Goal: Task Accomplishment & Management: Manage account settings

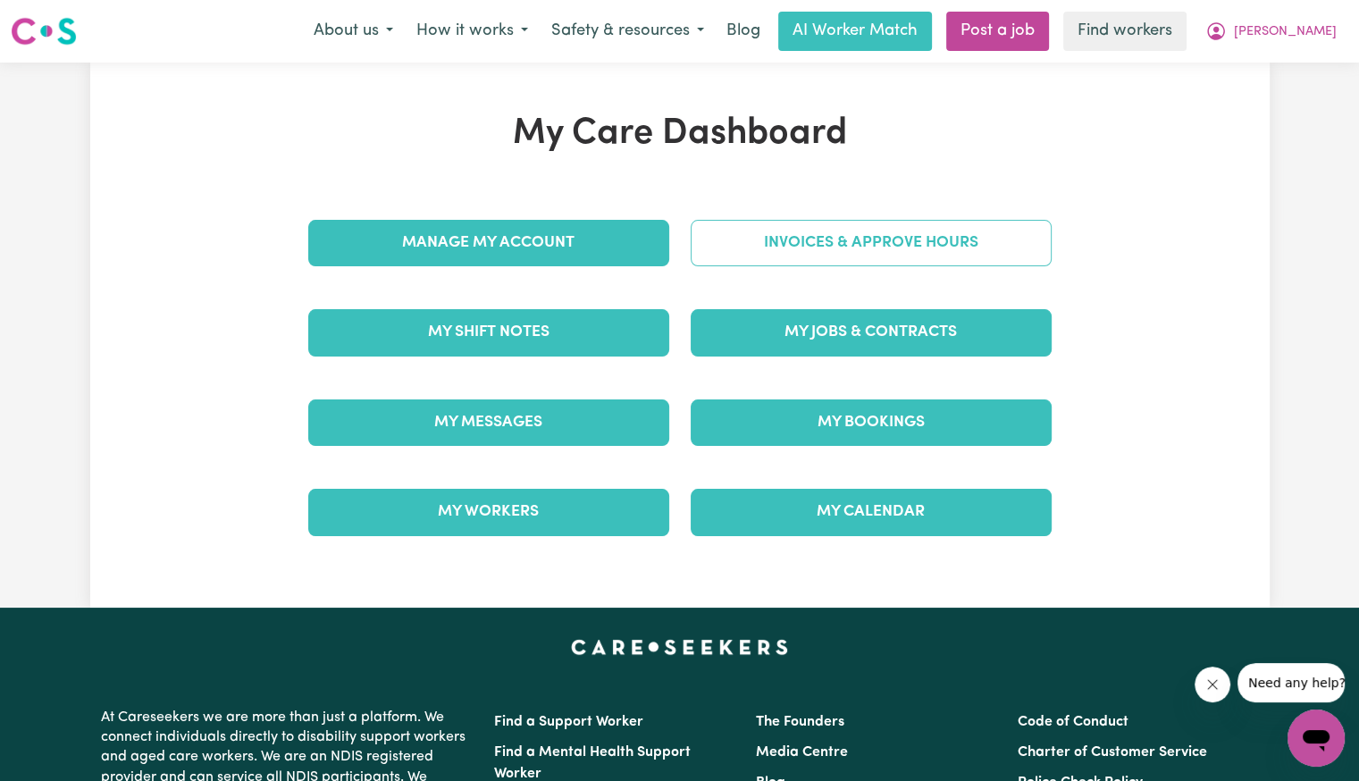
click at [755, 239] on link "Invoices & Approve Hours" at bounding box center [871, 243] width 361 height 46
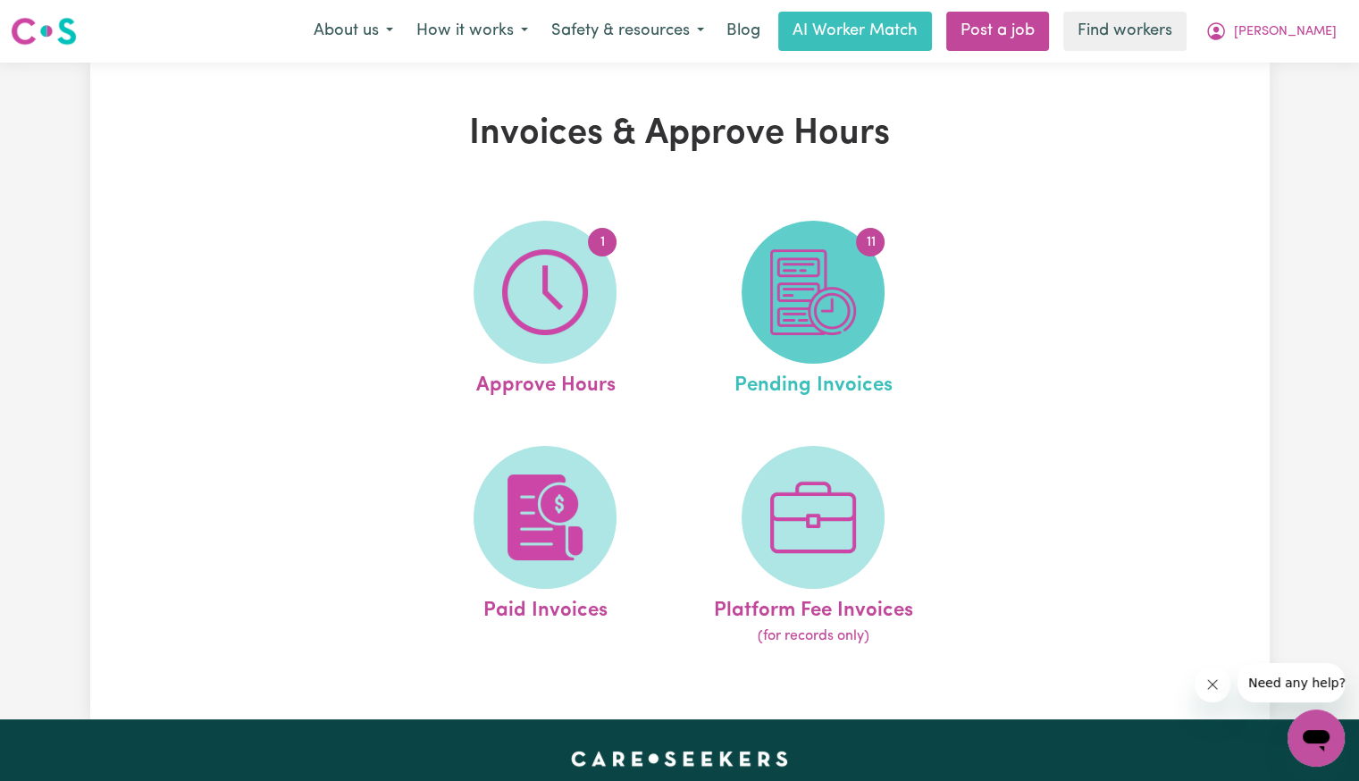
click at [837, 276] on img at bounding box center [813, 292] width 86 height 86
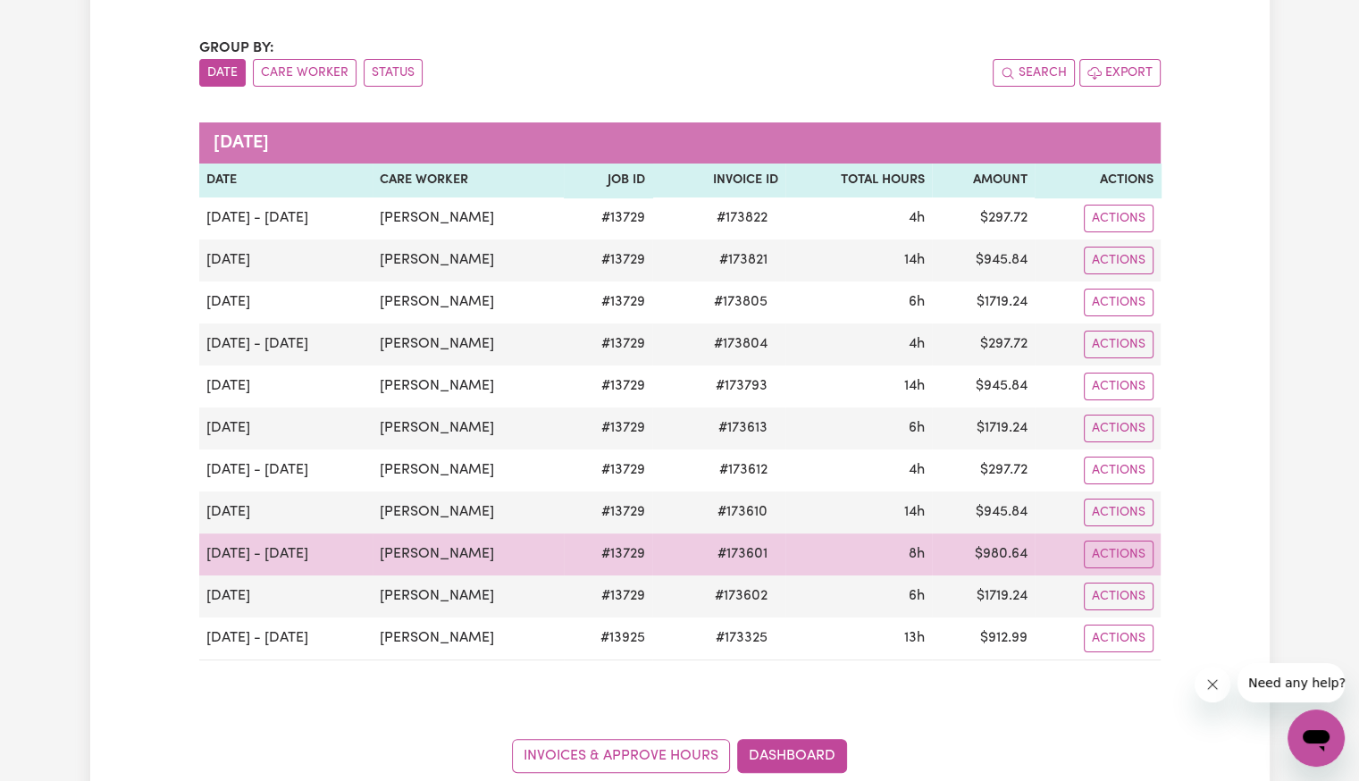
scroll to position [179, 0]
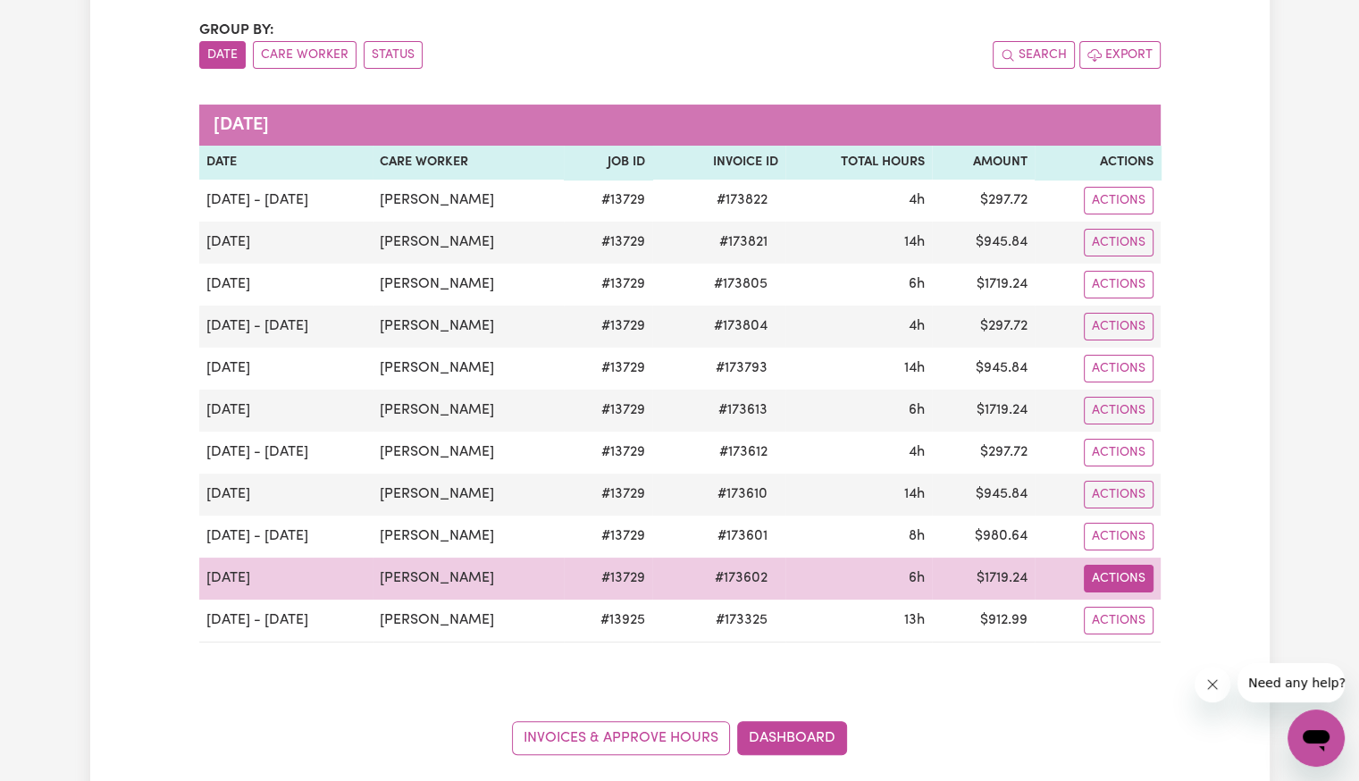
click at [1096, 580] on button "Actions" at bounding box center [1119, 579] width 70 height 28
click at [1126, 619] on link "Download Invoice" at bounding box center [1167, 619] width 164 height 36
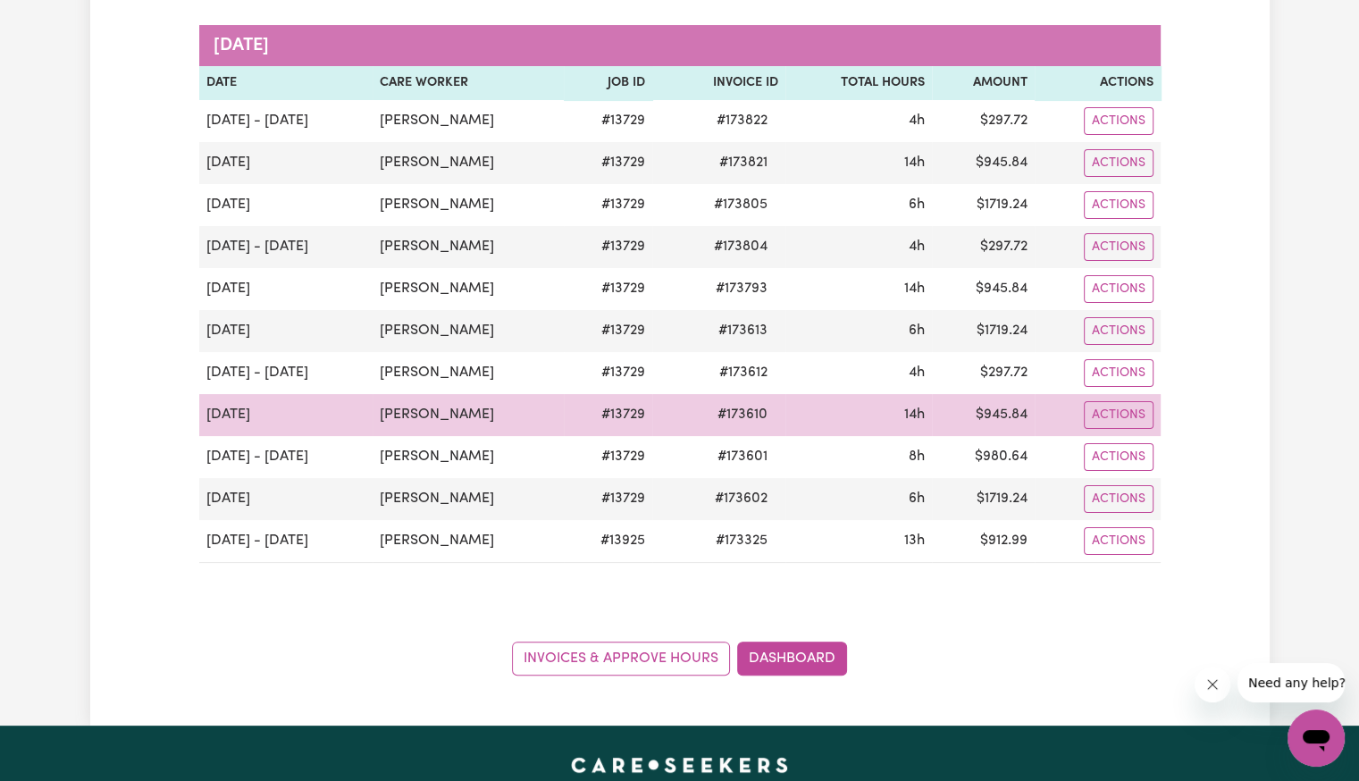
scroll to position [268, 0]
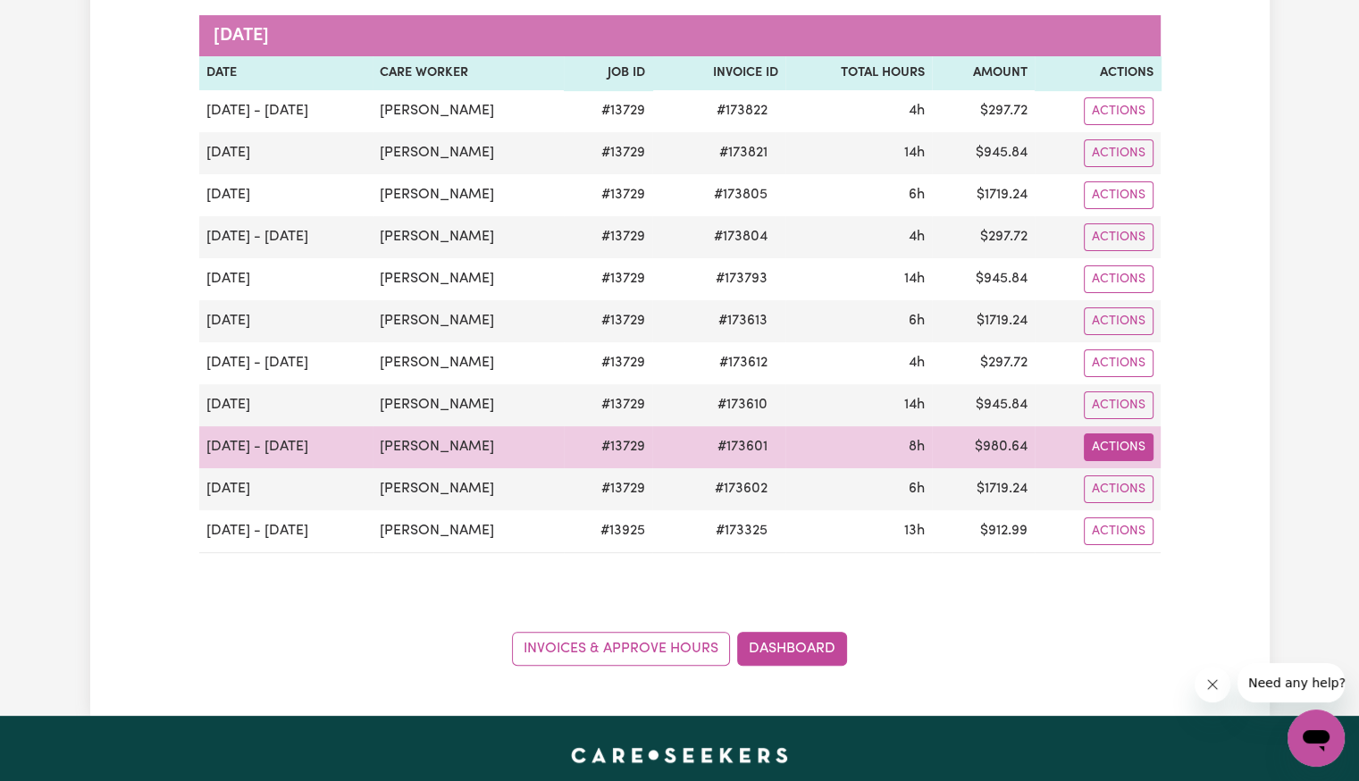
click at [1107, 442] on button "Actions" at bounding box center [1119, 447] width 70 height 28
click at [1132, 470] on link "Download Invoice" at bounding box center [1167, 488] width 164 height 36
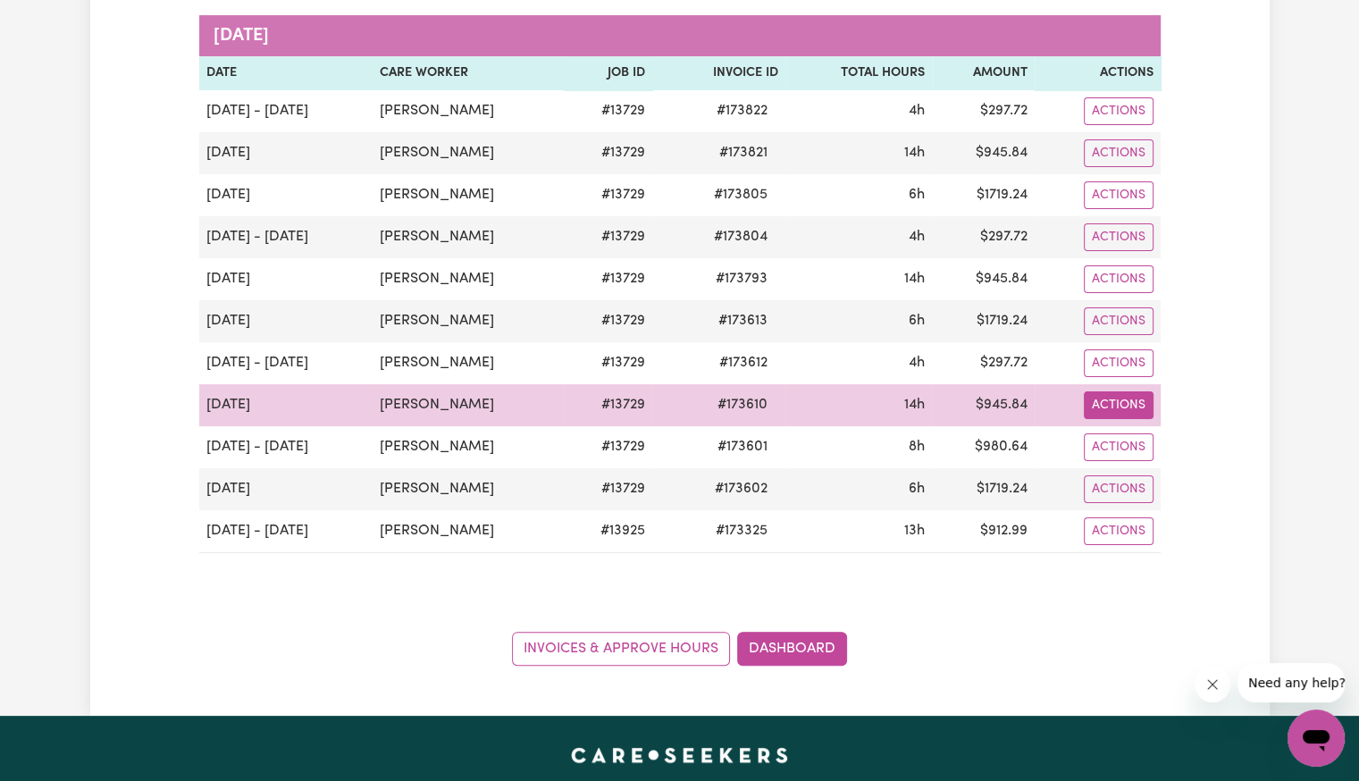
click at [1123, 404] on button "Actions" at bounding box center [1119, 405] width 70 height 28
click at [1129, 437] on link "Download Invoice" at bounding box center [1167, 446] width 164 height 36
click at [1099, 400] on button "Actions" at bounding box center [1119, 405] width 70 height 28
click at [1109, 430] on link "Download Invoice" at bounding box center [1167, 446] width 164 height 36
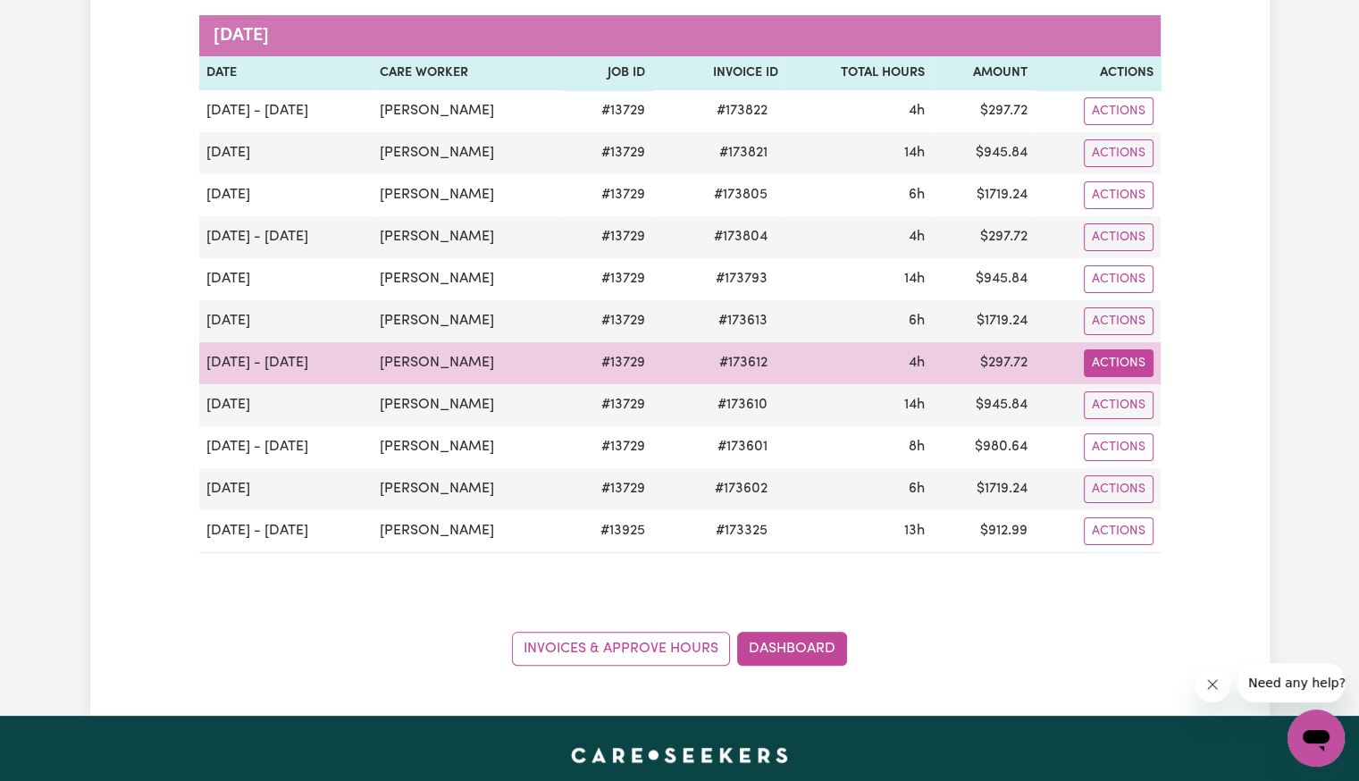
click at [1119, 356] on button "Actions" at bounding box center [1119, 363] width 70 height 28
drag, startPoint x: 1121, startPoint y: 366, endPoint x: 1129, endPoint y: 404, distance: 38.4
click at [1129, 404] on link "Download Invoice" at bounding box center [1167, 404] width 164 height 36
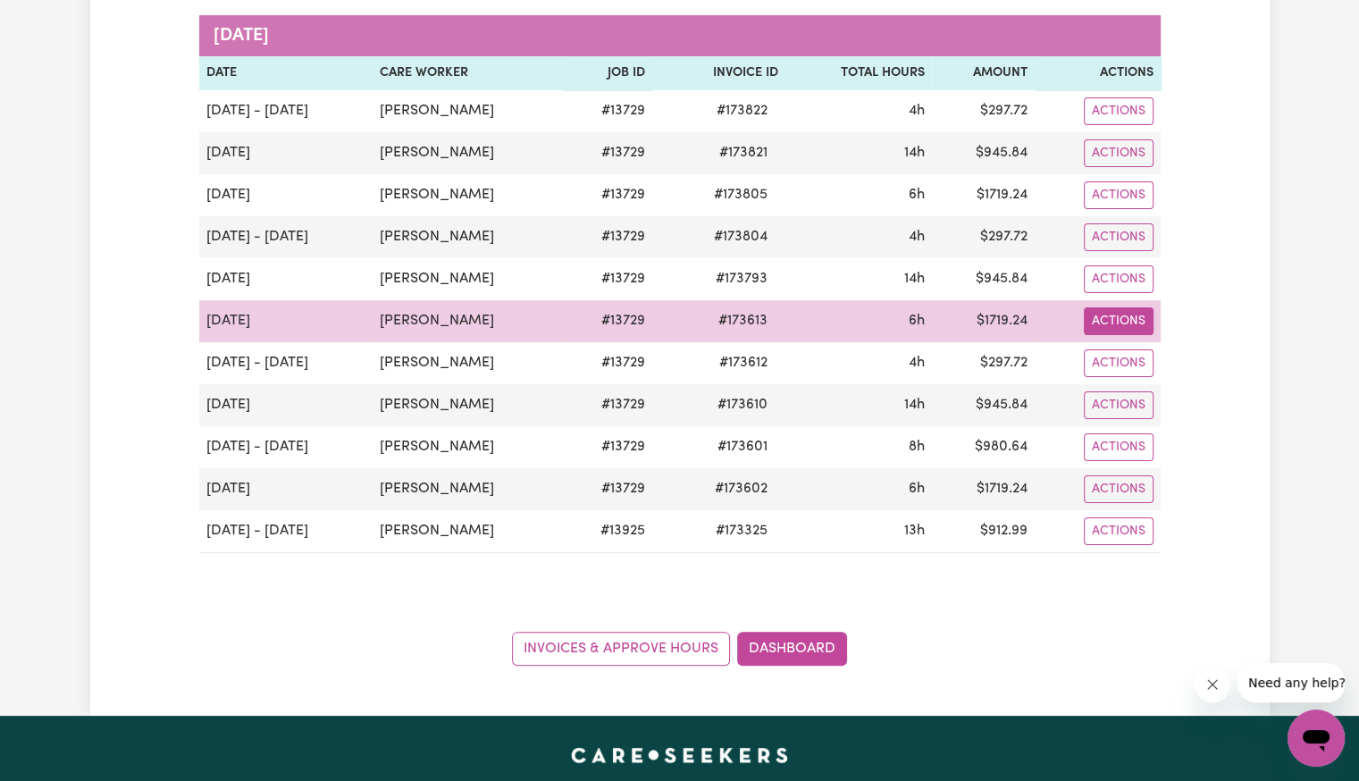
click at [1135, 319] on button "Actions" at bounding box center [1119, 321] width 70 height 28
click at [1144, 344] on link "Download Invoice" at bounding box center [1167, 362] width 164 height 36
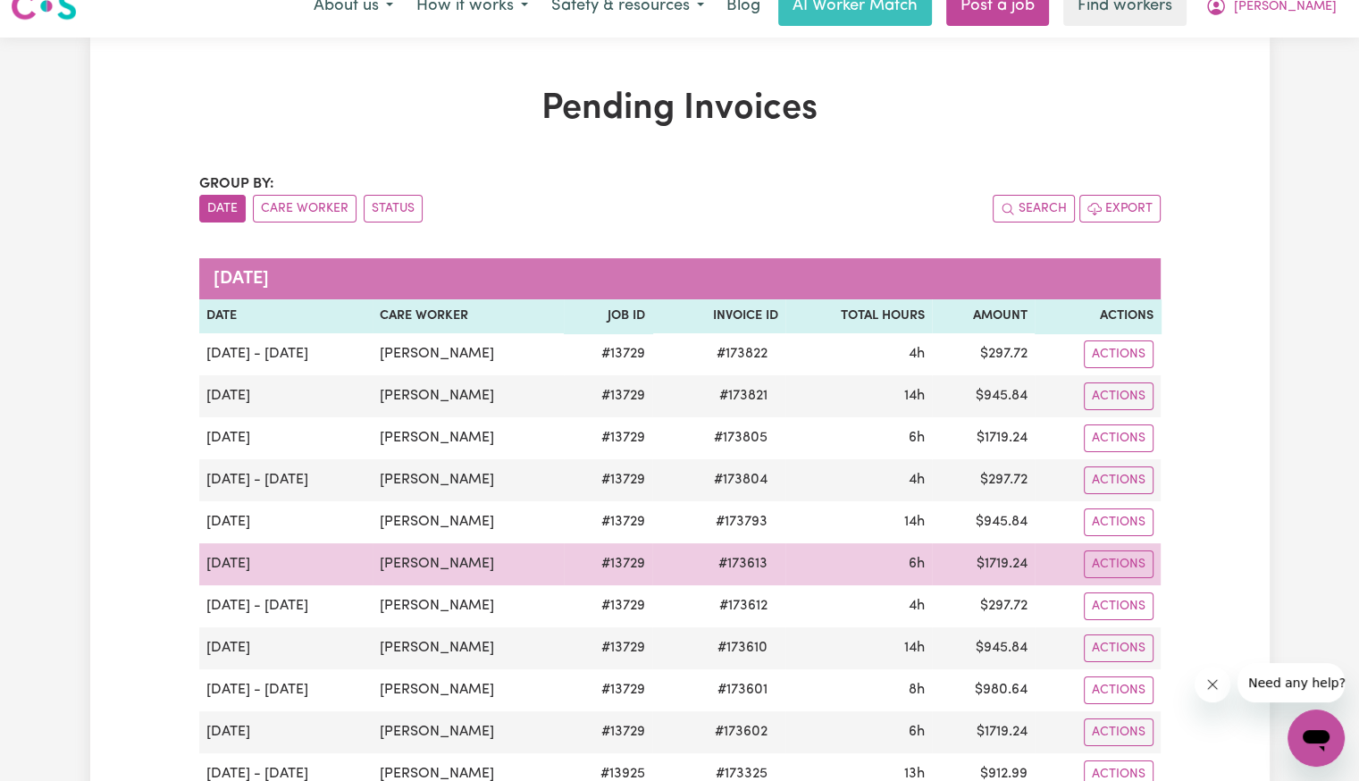
scroll to position [0, 0]
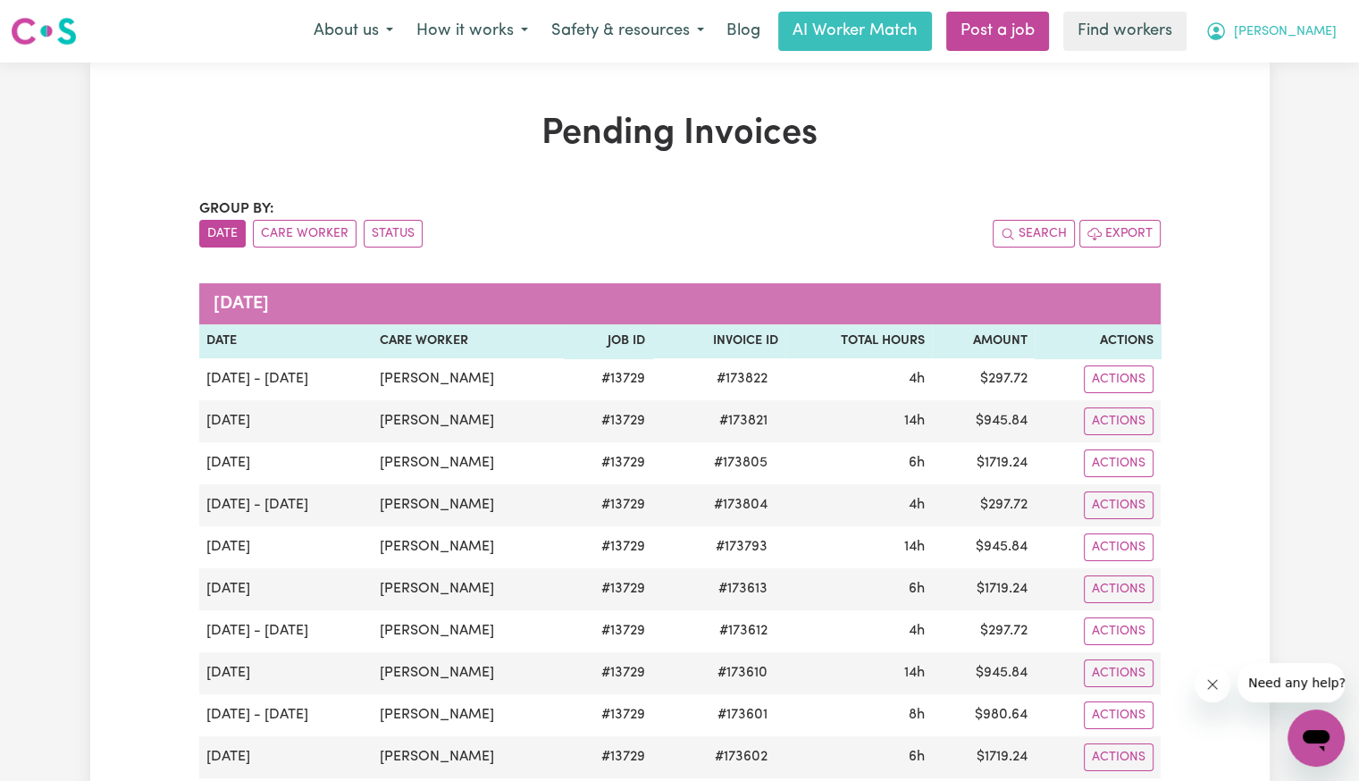
click at [1318, 40] on span "[PERSON_NAME]" at bounding box center [1285, 32] width 103 height 20
click at [1276, 101] on link "Logout" at bounding box center [1276, 103] width 141 height 34
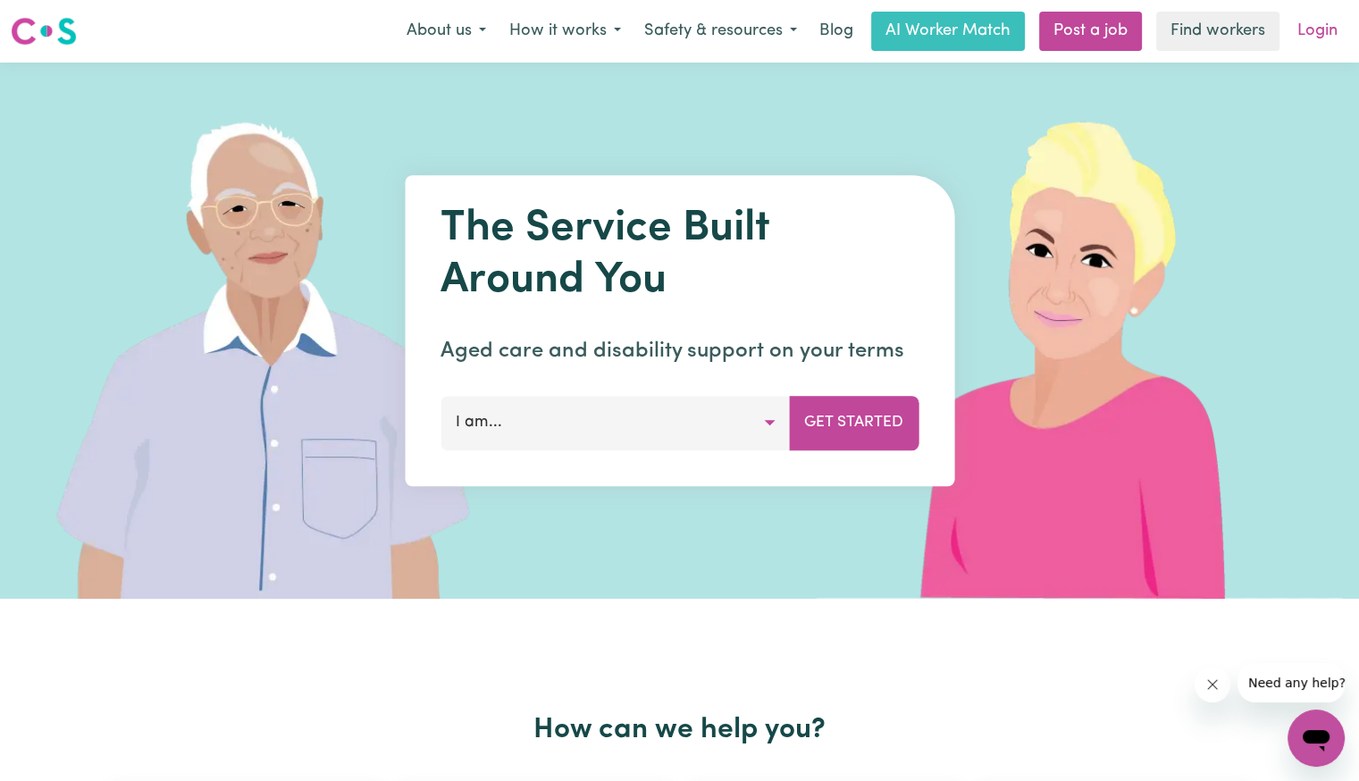
click at [1319, 27] on link "Login" at bounding box center [1318, 31] width 62 height 39
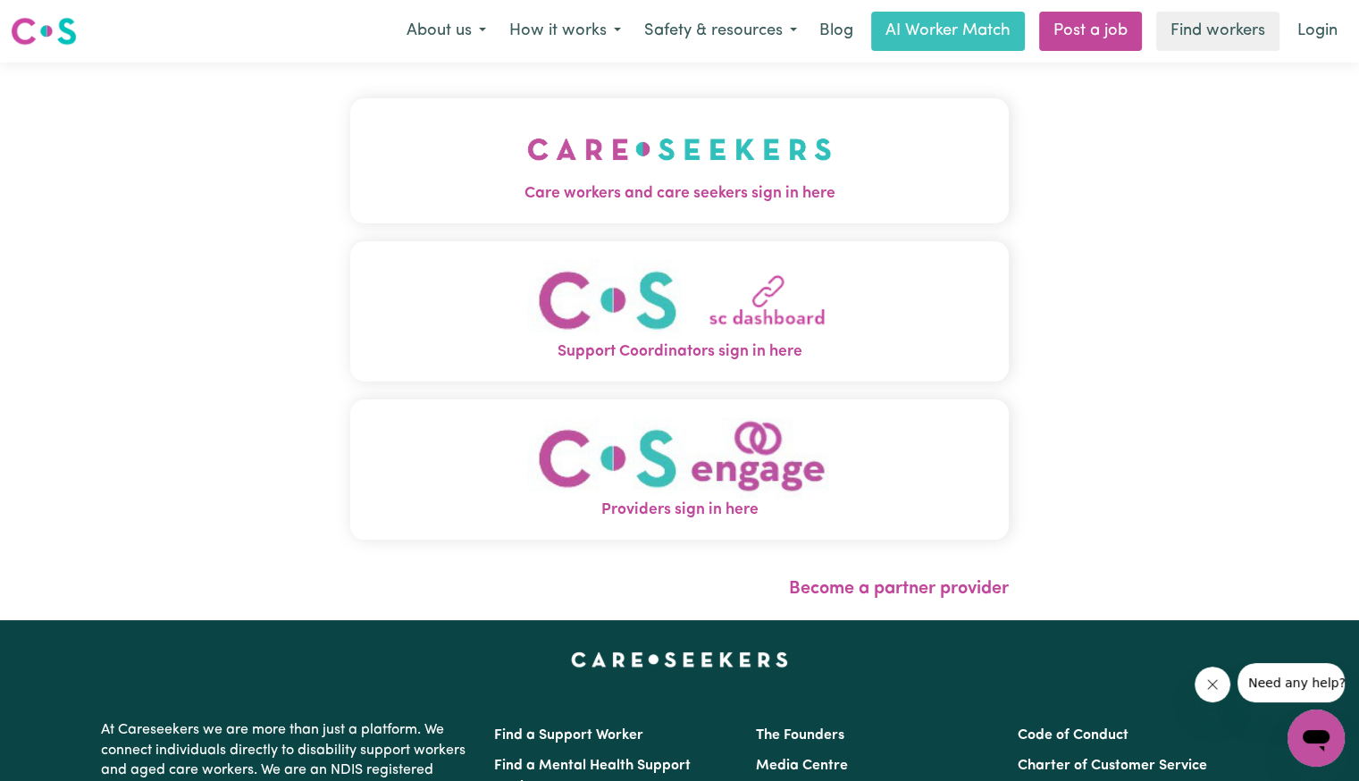
click at [583, 165] on img "Care workers and care seekers sign in here" at bounding box center [679, 149] width 305 height 66
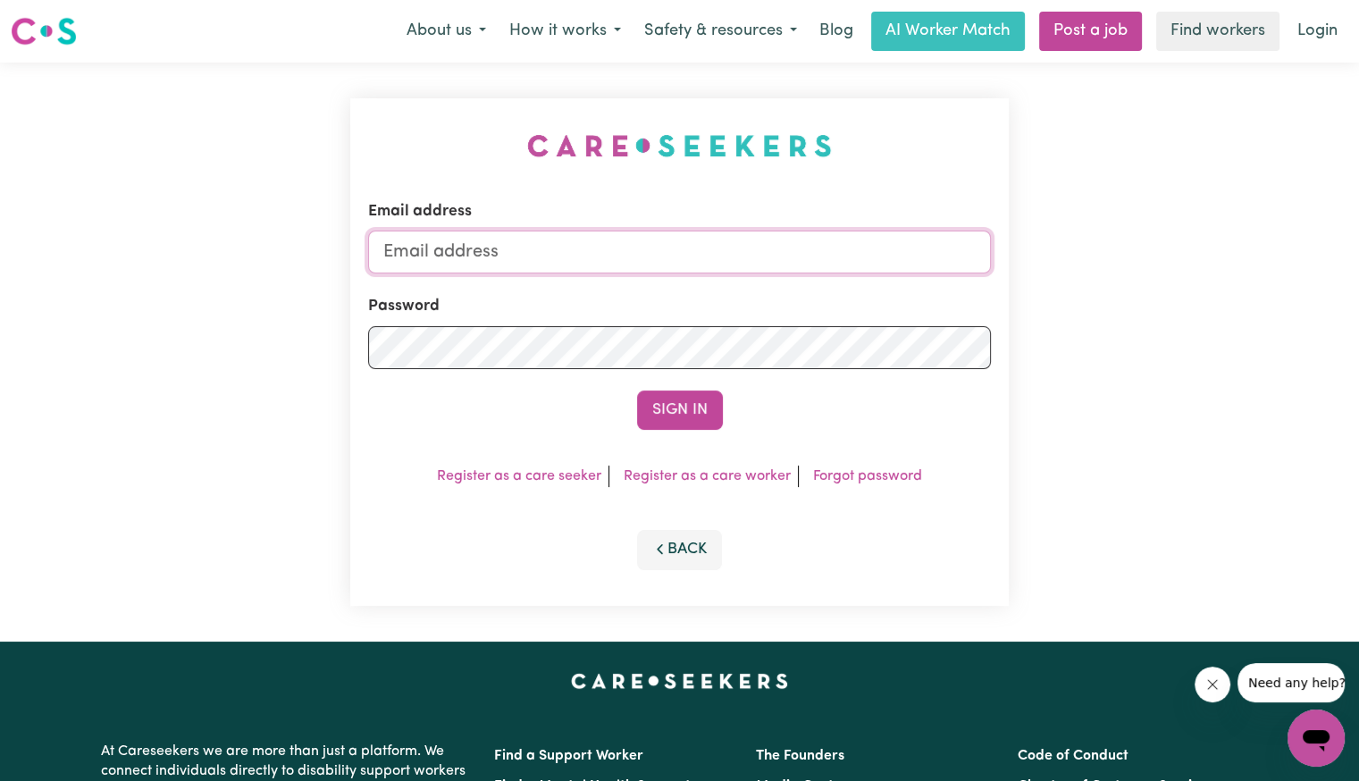
click at [503, 253] on input "Email address" at bounding box center [679, 252] width 623 height 43
type input "[EMAIL_ADDRESS][PERSON_NAME][PERSON_NAME][DOMAIN_NAME]"
click at [637, 391] on button "Sign In" at bounding box center [680, 410] width 86 height 39
